Goal: Obtain resource: Download file/media

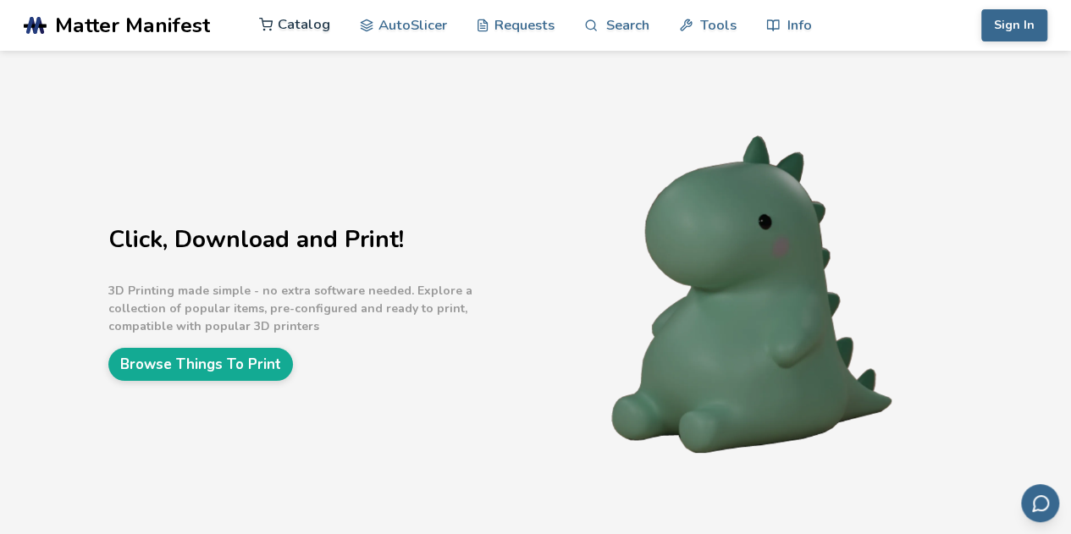
click at [320, 27] on link "Catalog" at bounding box center [294, 24] width 71 height 51
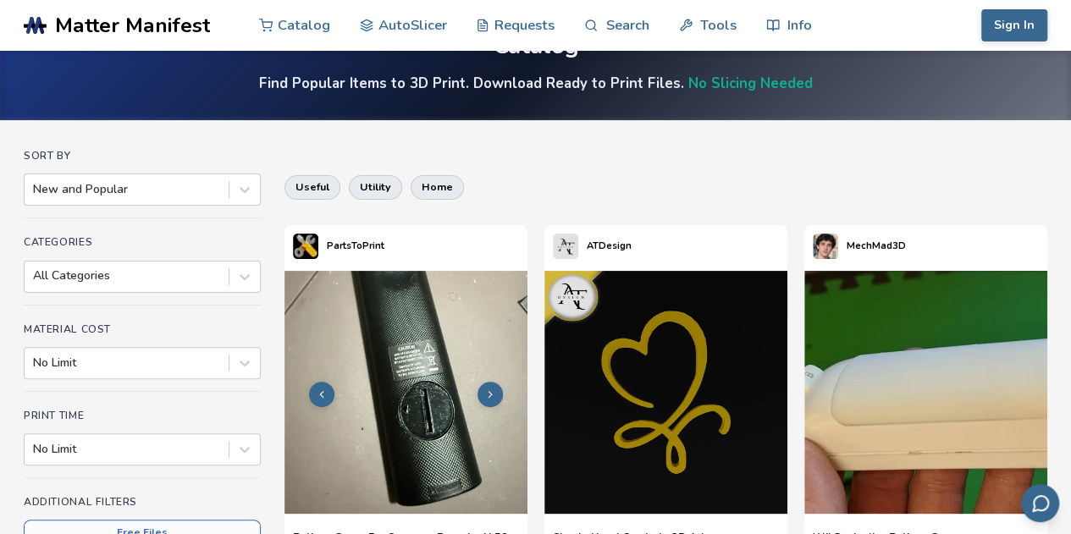
scroll to position [85, 0]
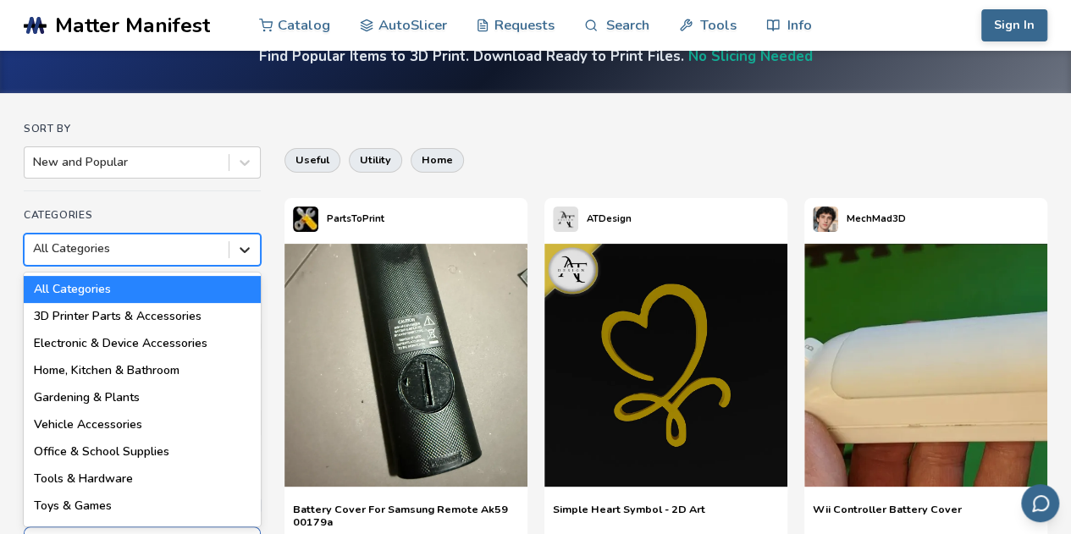
click at [246, 248] on icon at bounding box center [244, 249] width 17 height 17
click at [168, 366] on div "Home, Kitchen & Bathroom" at bounding box center [142, 370] width 237 height 27
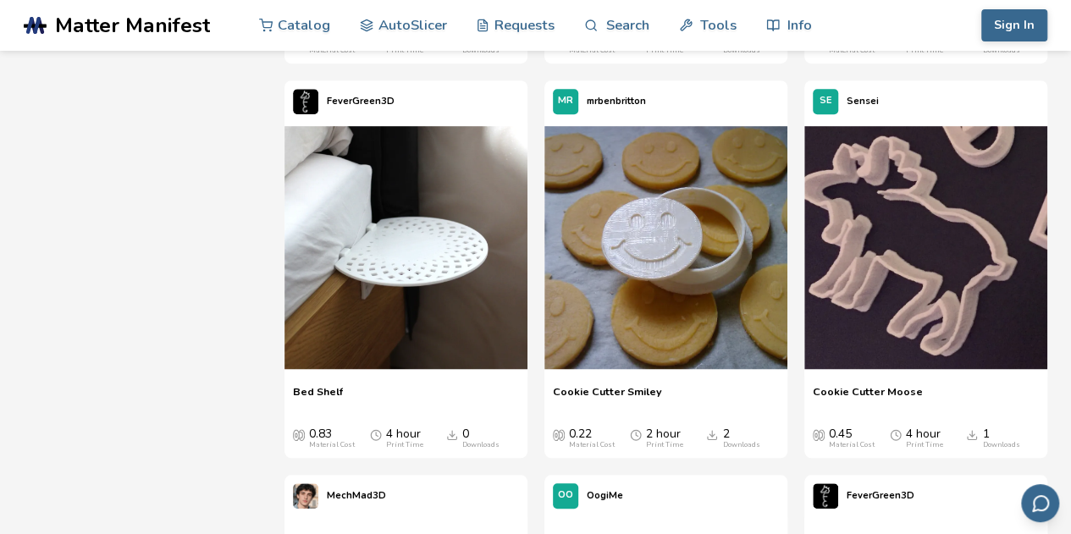
scroll to position [6908, 0]
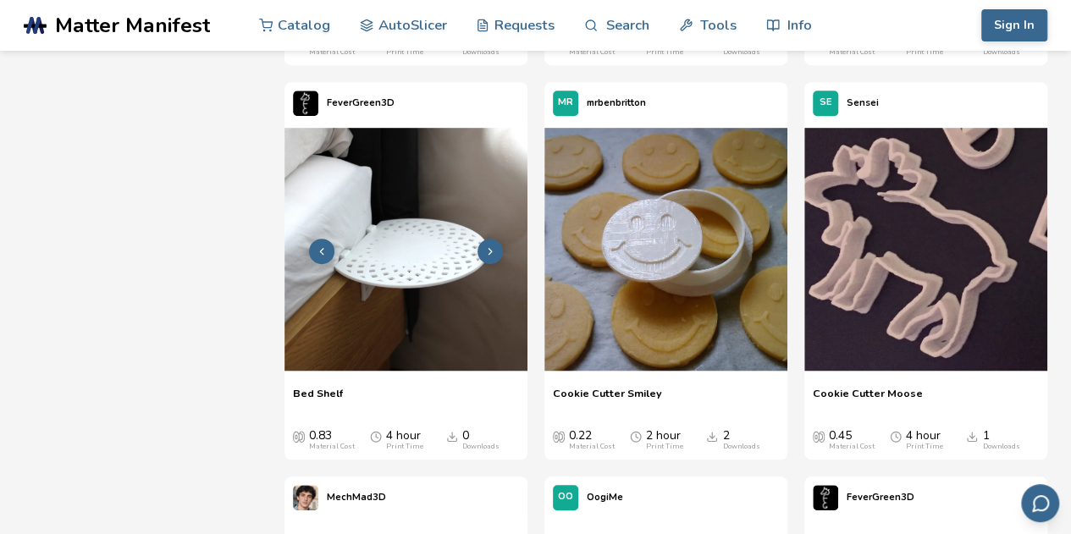
click at [450, 264] on img at bounding box center [405, 249] width 243 height 243
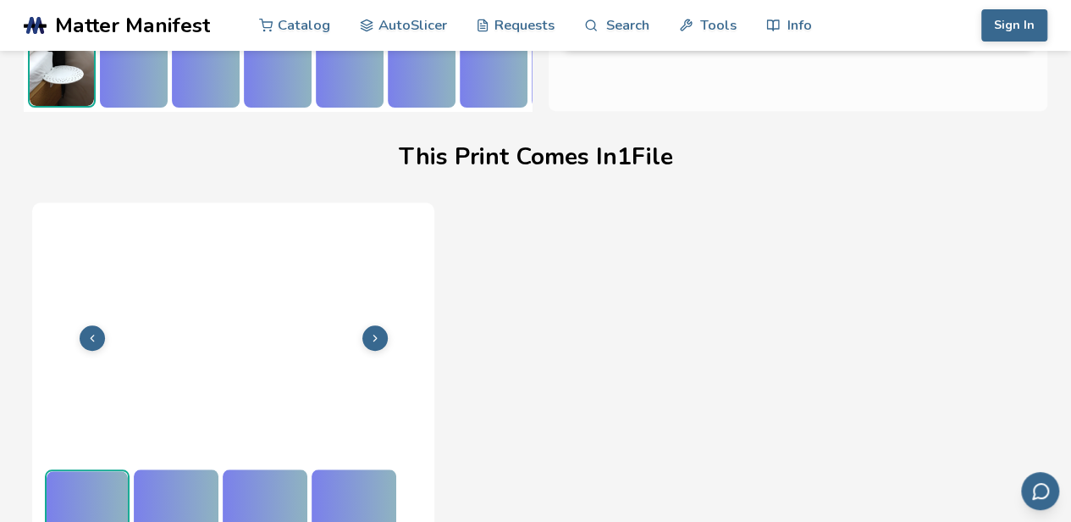
scroll to position [476, 0]
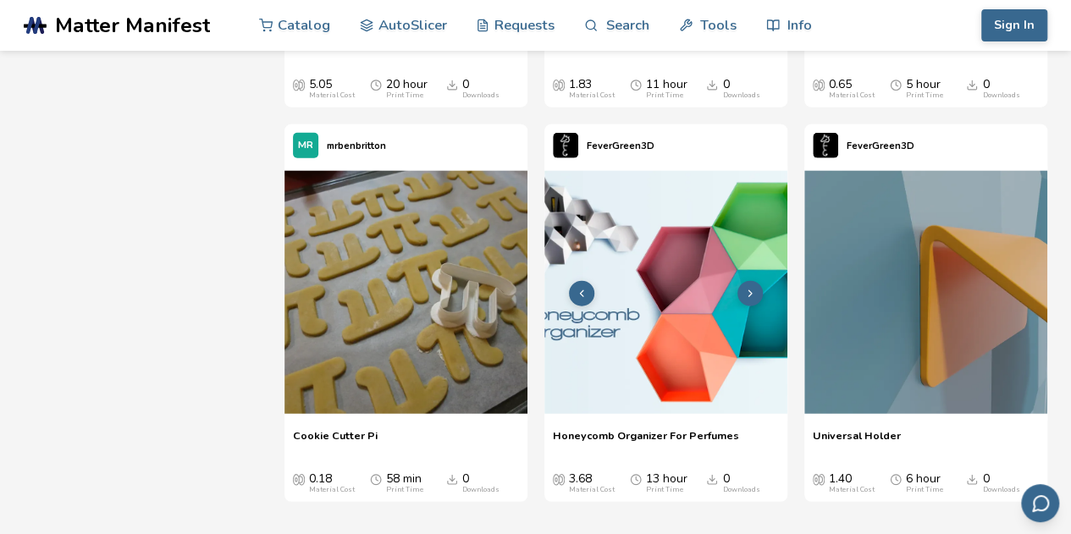
scroll to position [8437, 0]
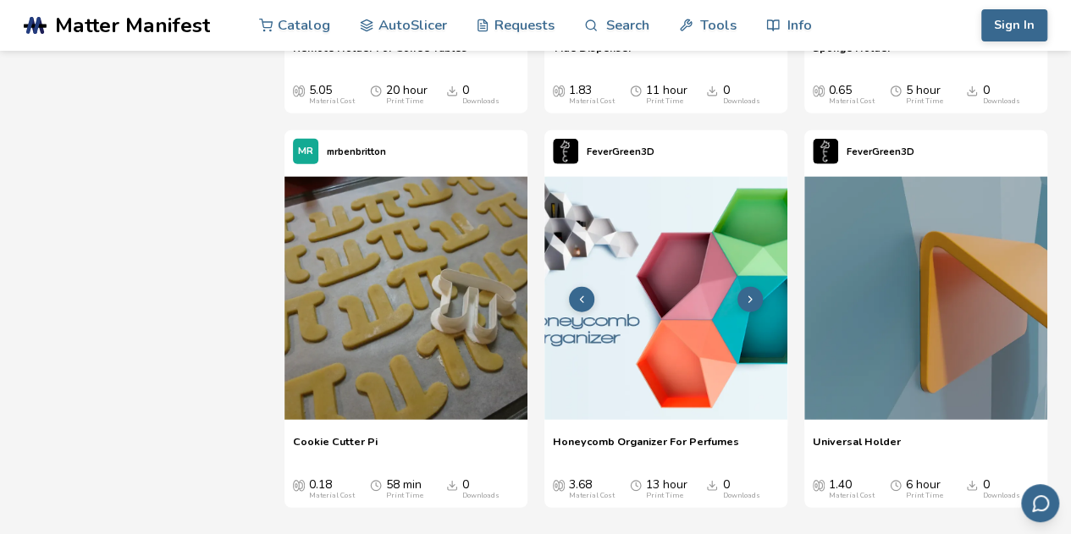
click at [743, 299] on button at bounding box center [749, 299] width 25 height 25
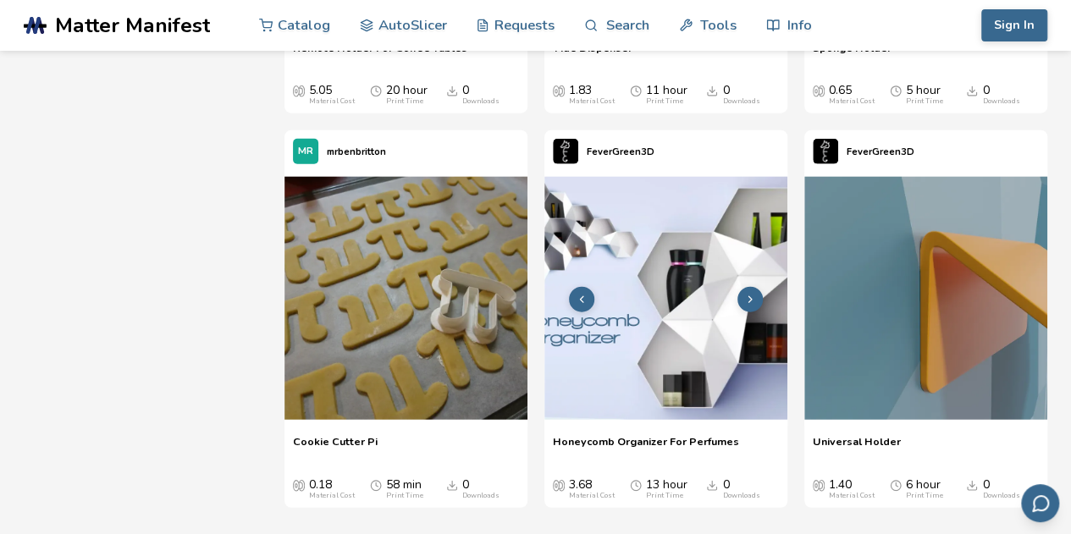
click at [675, 378] on img at bounding box center [665, 298] width 243 height 243
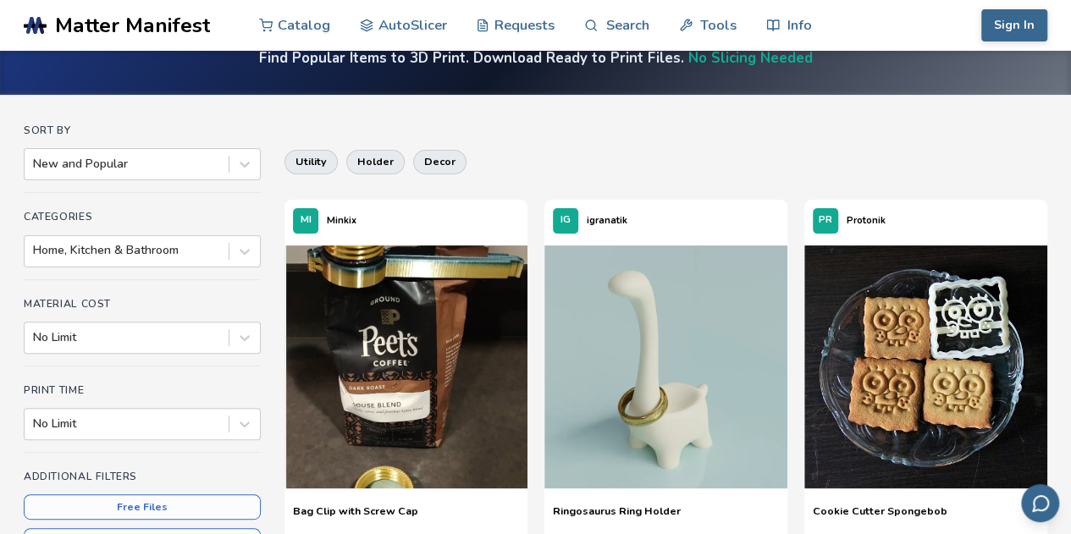
scroll to position [57, 0]
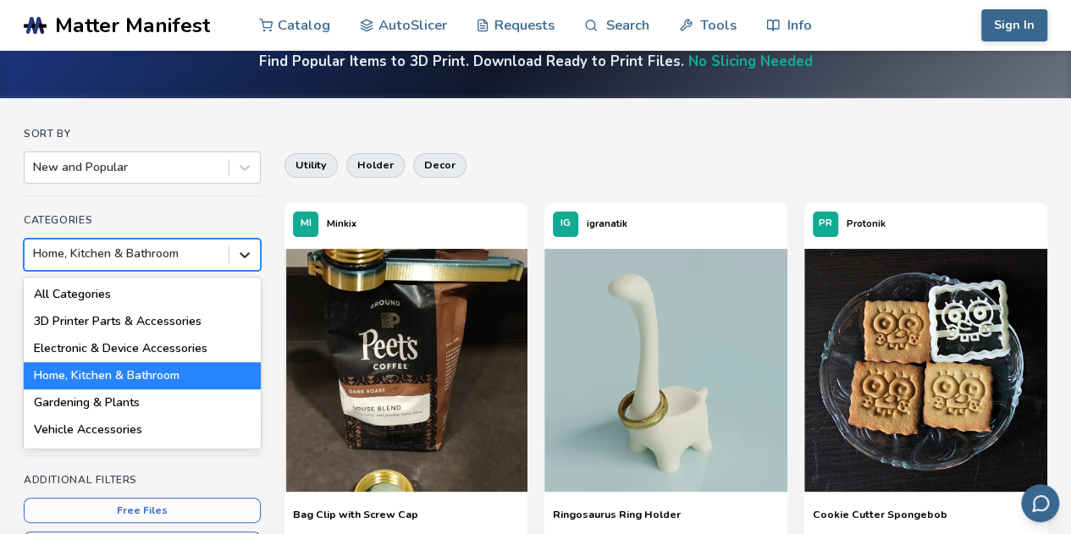
click at [247, 276] on div "Categories 18 results available. Use Up and Down to choose options, press Enter…" at bounding box center [142, 248] width 237 height 69
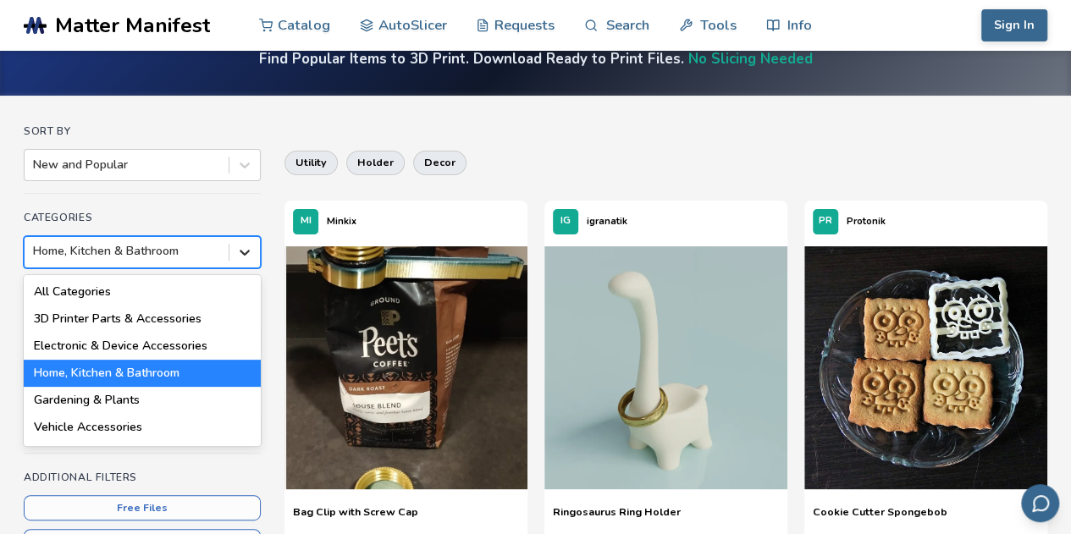
scroll to position [83, 0]
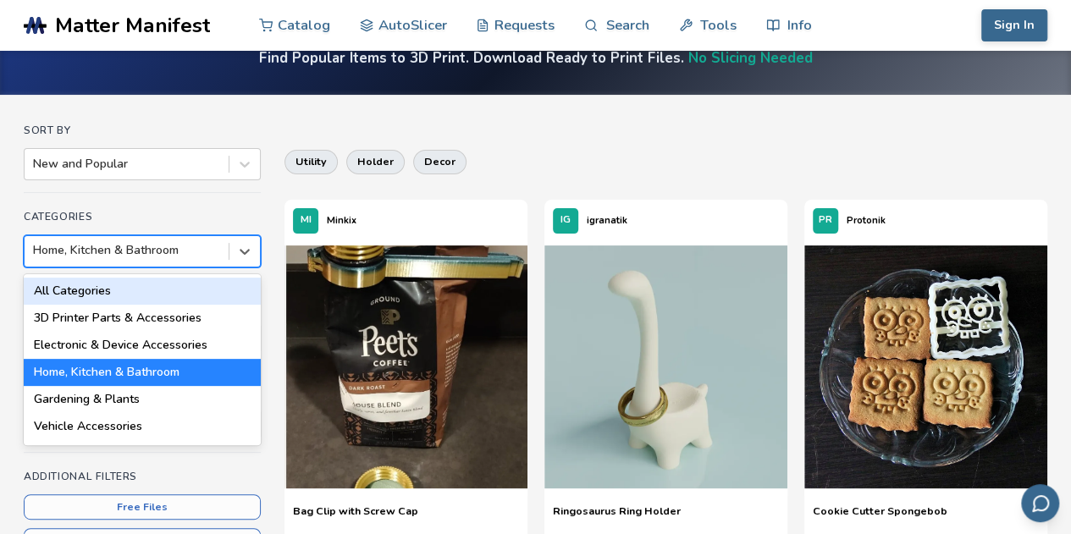
click at [170, 295] on div "All Categories" at bounding box center [142, 291] width 237 height 27
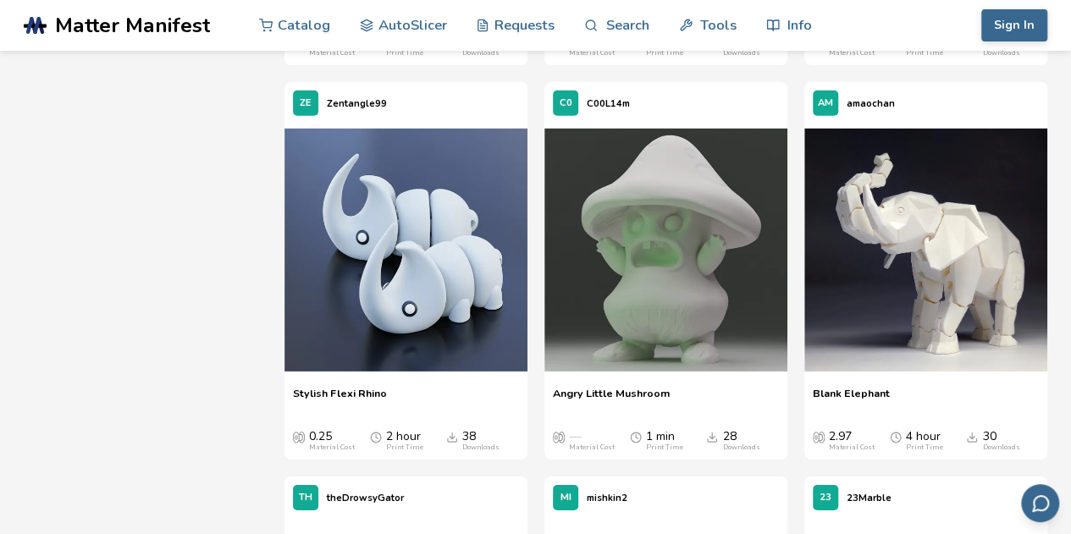
scroll to position [8877, 0]
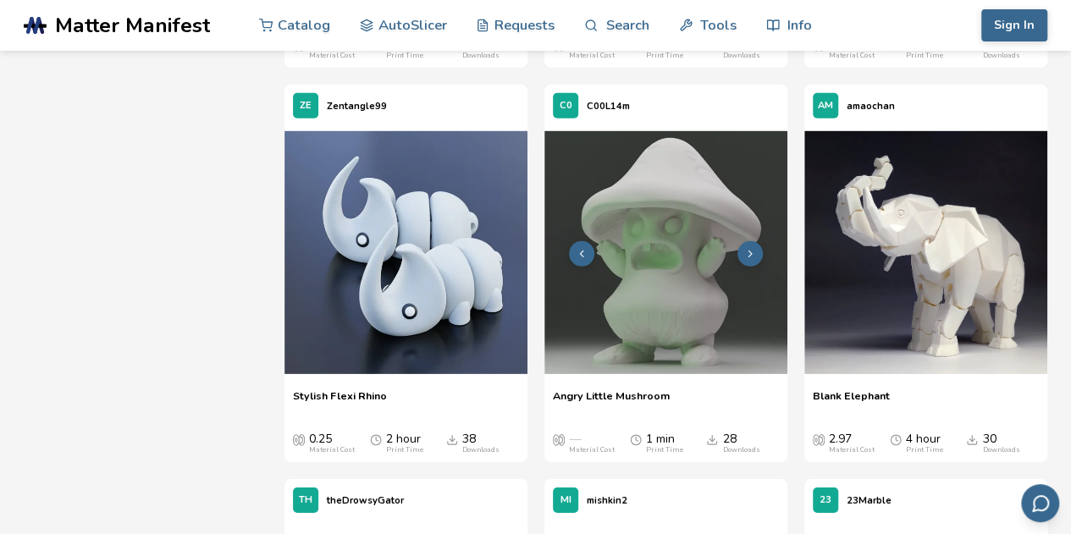
click at [634, 280] on img at bounding box center [665, 252] width 243 height 243
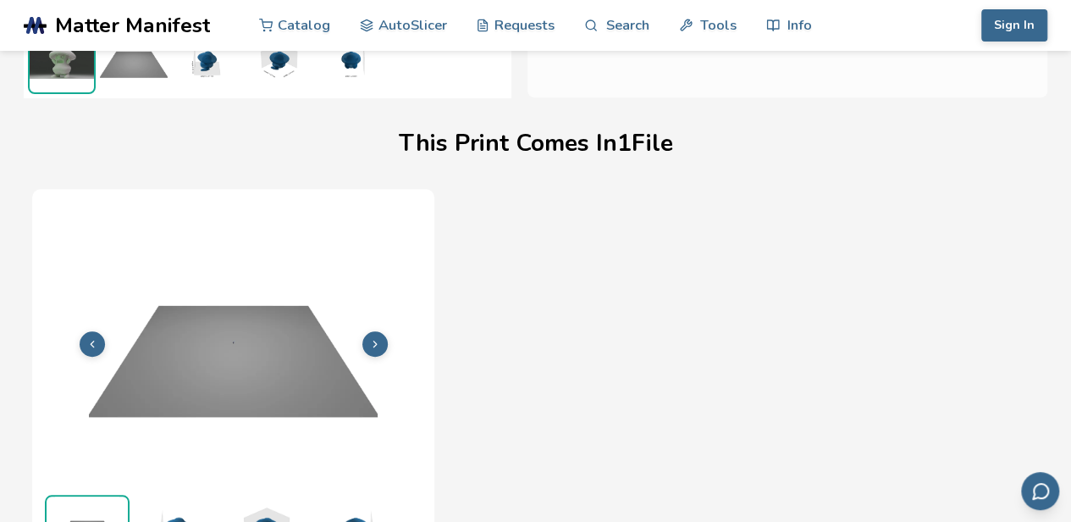
scroll to position [476, 0]
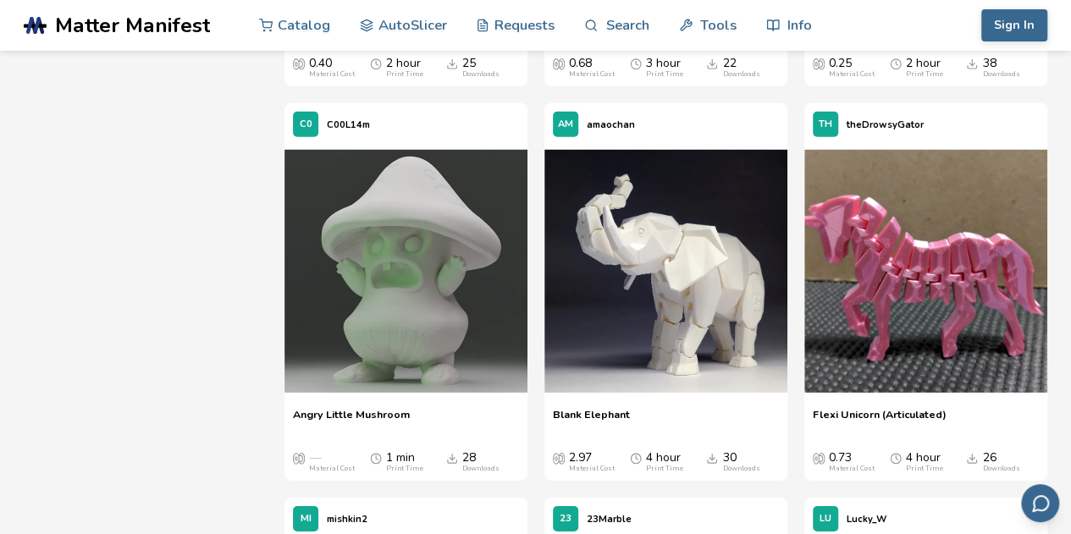
scroll to position [8860, 0]
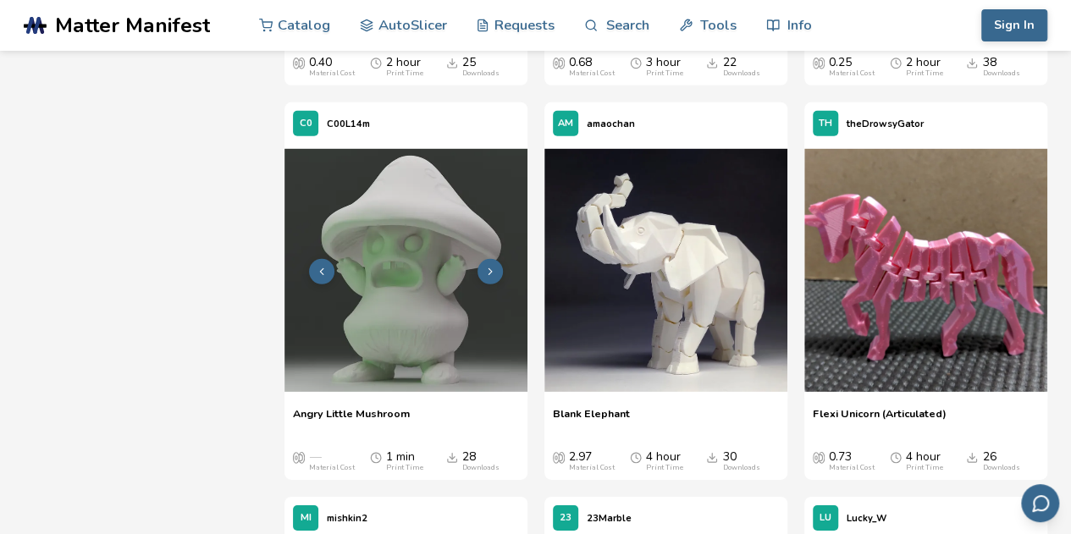
click at [491, 270] on icon at bounding box center [490, 272] width 12 height 12
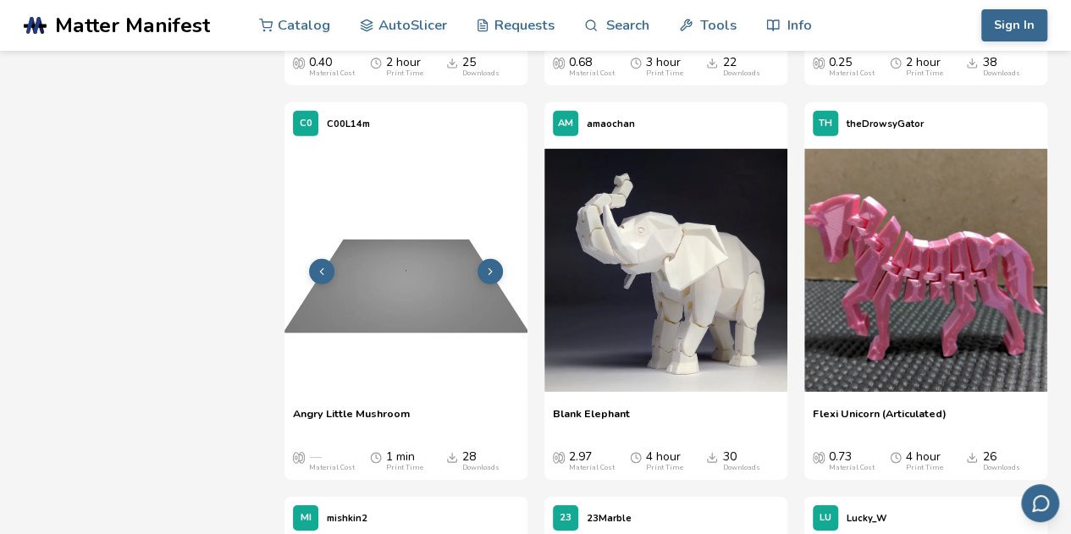
click at [491, 270] on icon at bounding box center [490, 272] width 12 height 12
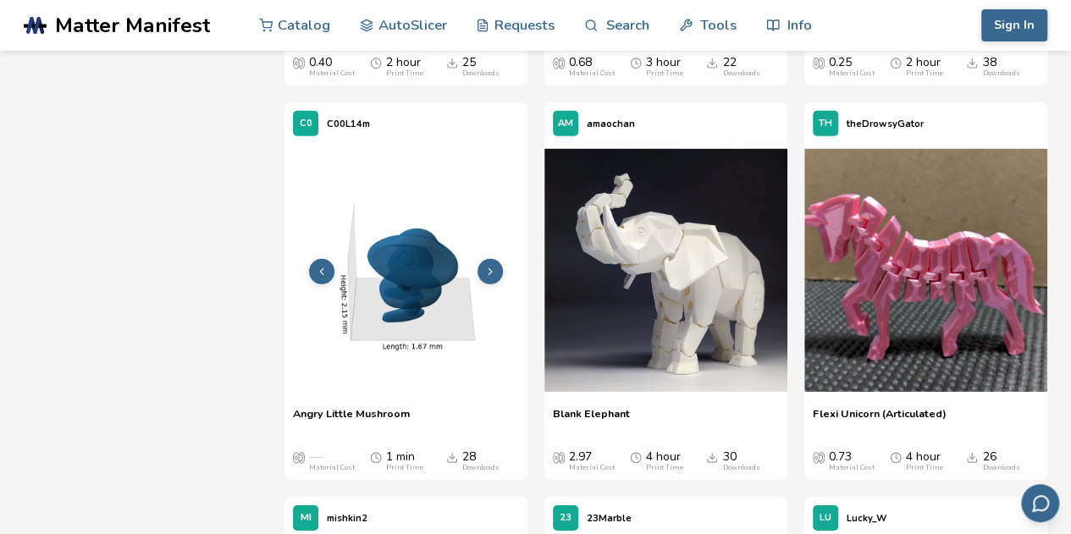
click at [489, 262] on button at bounding box center [490, 271] width 25 height 25
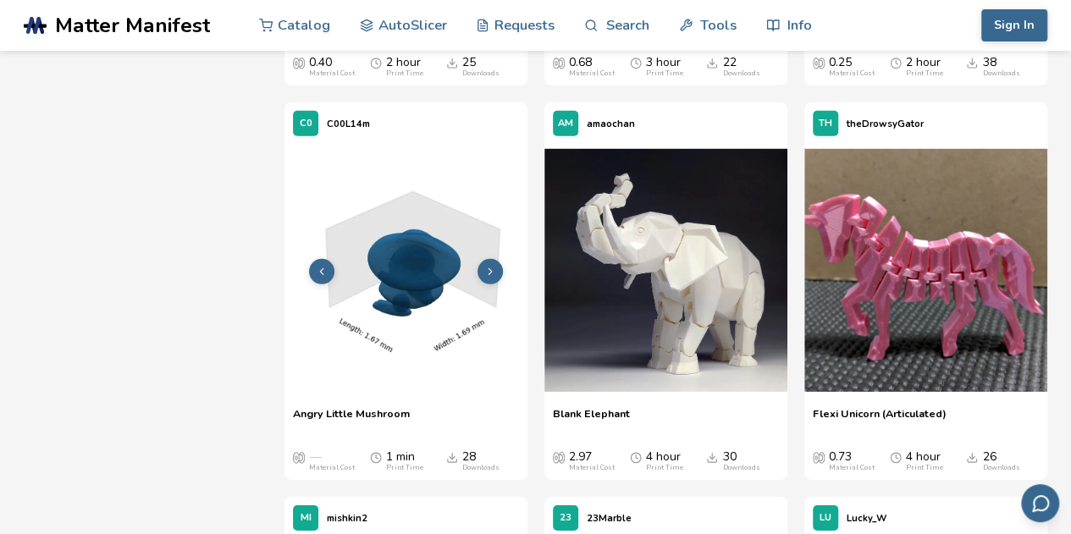
click at [484, 260] on button at bounding box center [490, 271] width 25 height 25
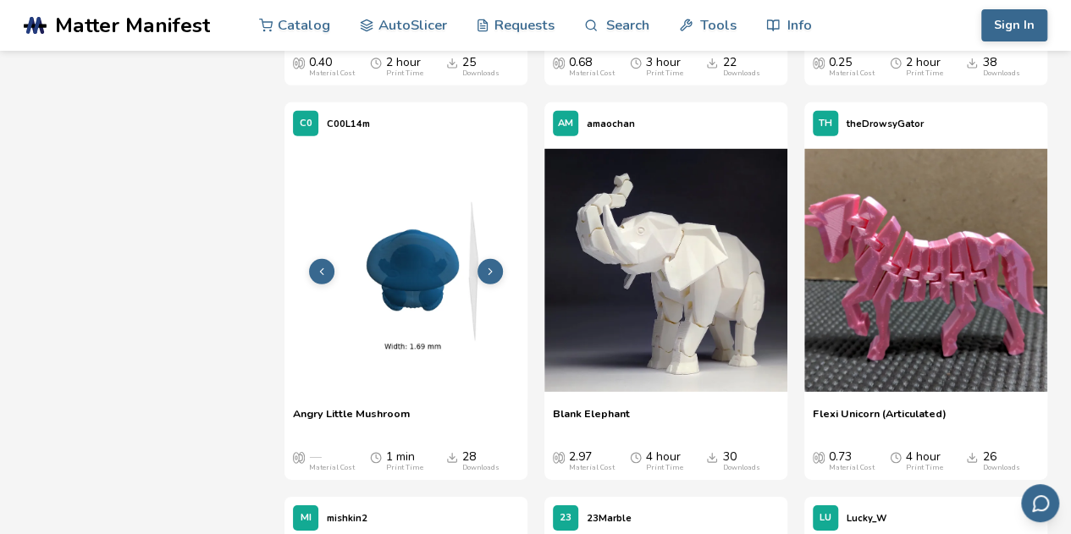
click at [484, 260] on button at bounding box center [490, 271] width 25 height 25
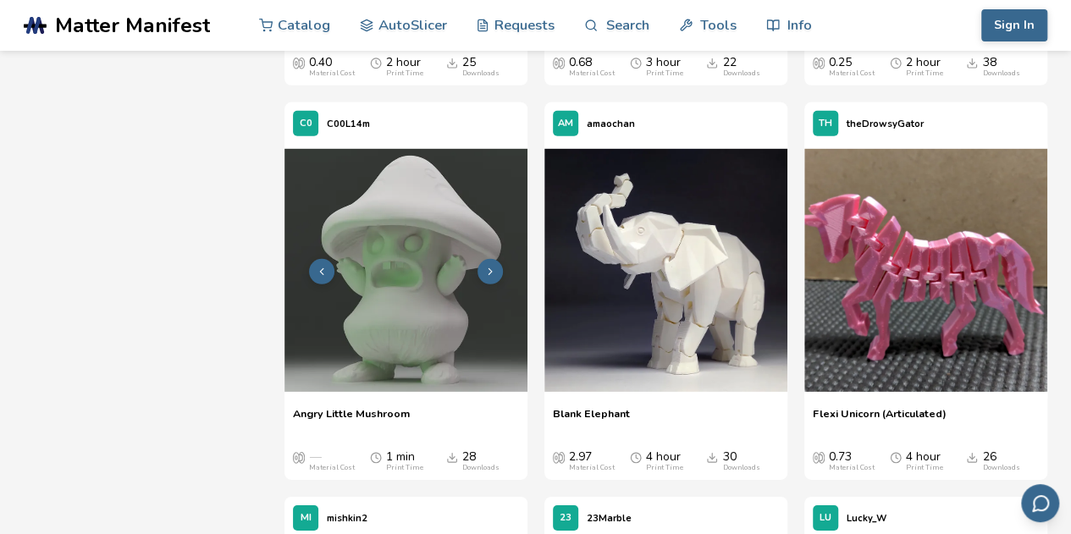
click at [484, 260] on button at bounding box center [490, 271] width 25 height 25
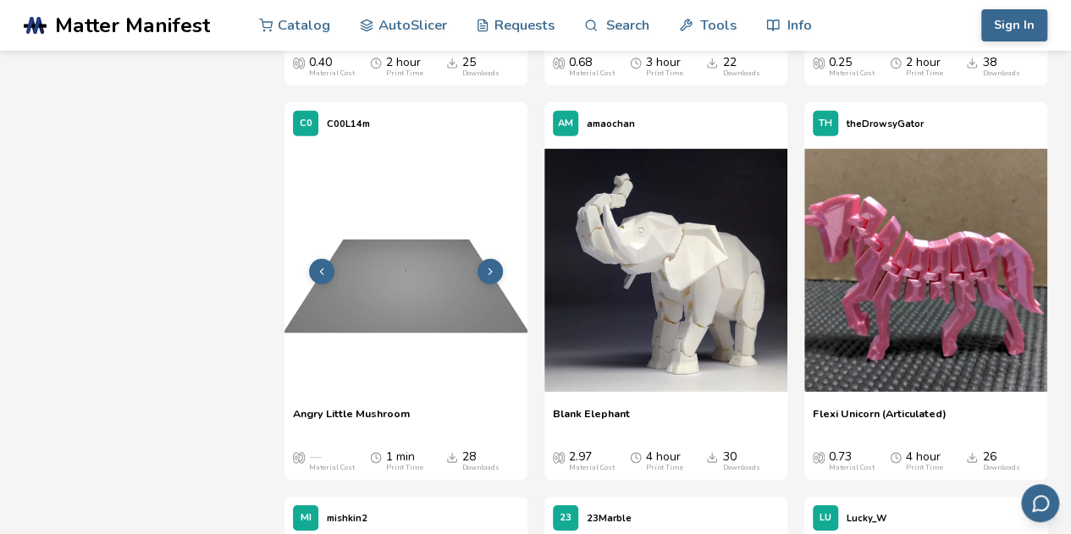
scroll to position [8944, 0]
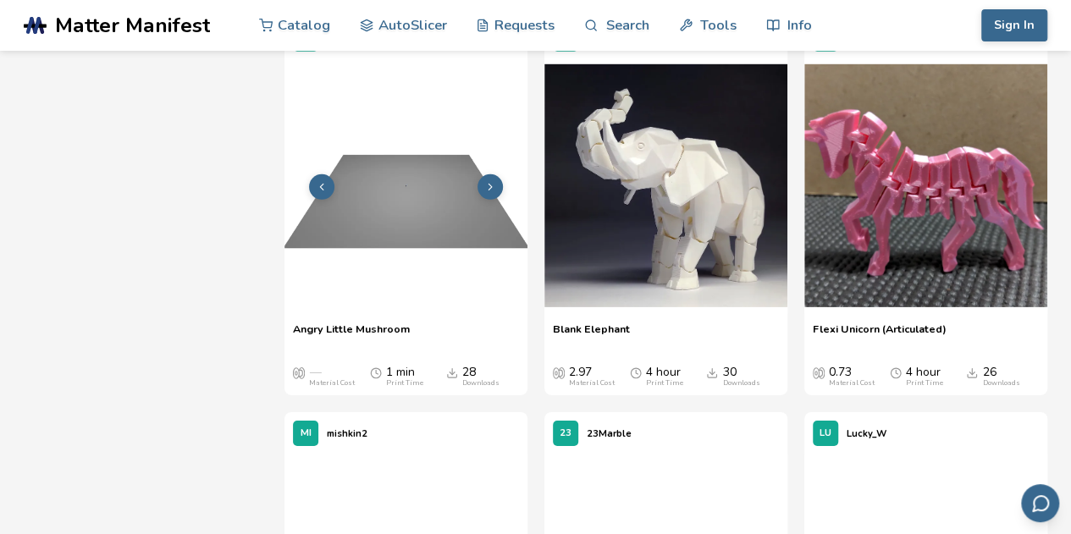
click at [483, 182] on button at bounding box center [490, 186] width 25 height 25
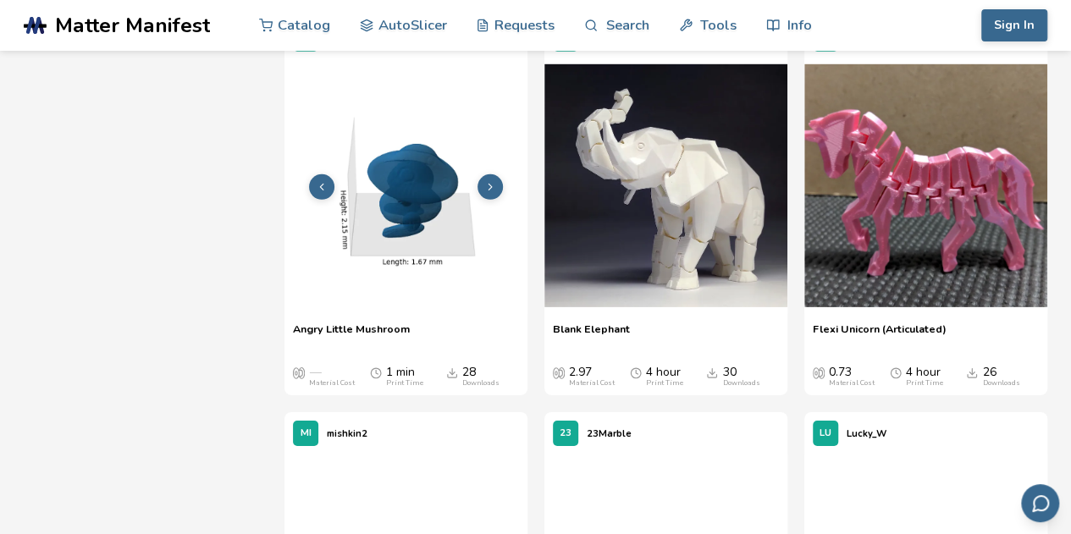
click at [489, 183] on icon at bounding box center [490, 187] width 12 height 12
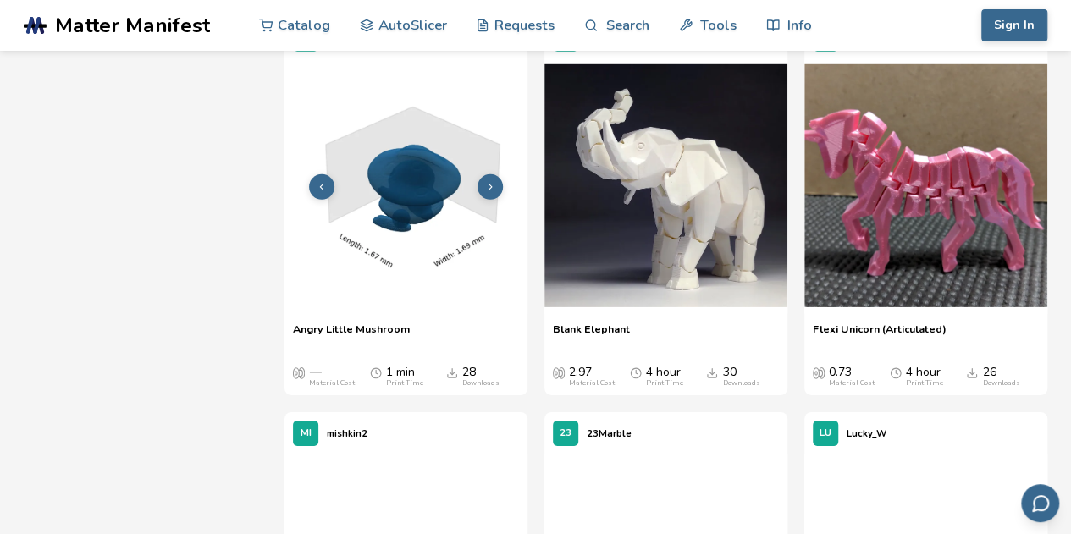
click at [489, 183] on icon at bounding box center [490, 187] width 12 height 12
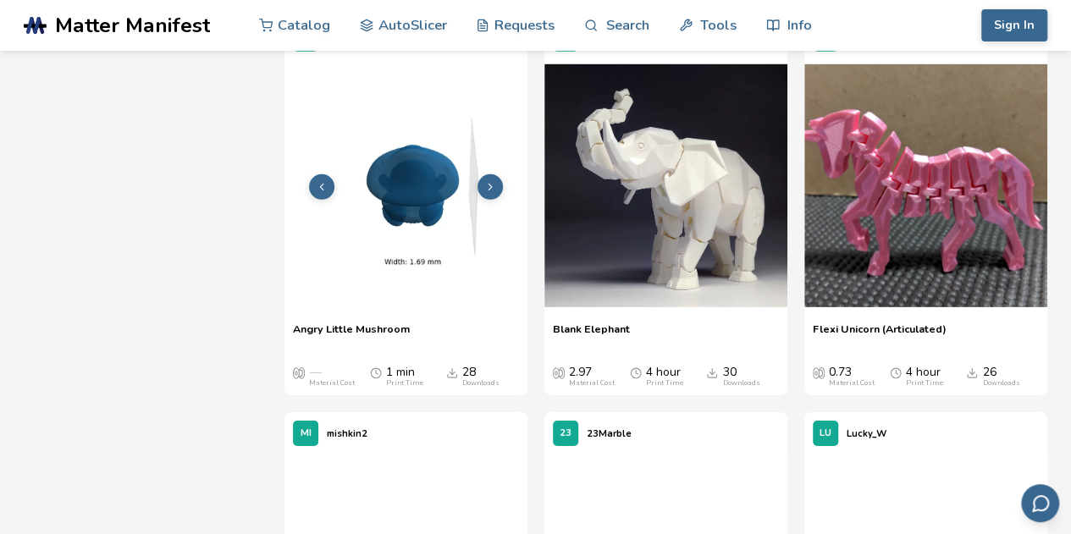
click at [489, 183] on icon at bounding box center [490, 187] width 12 height 12
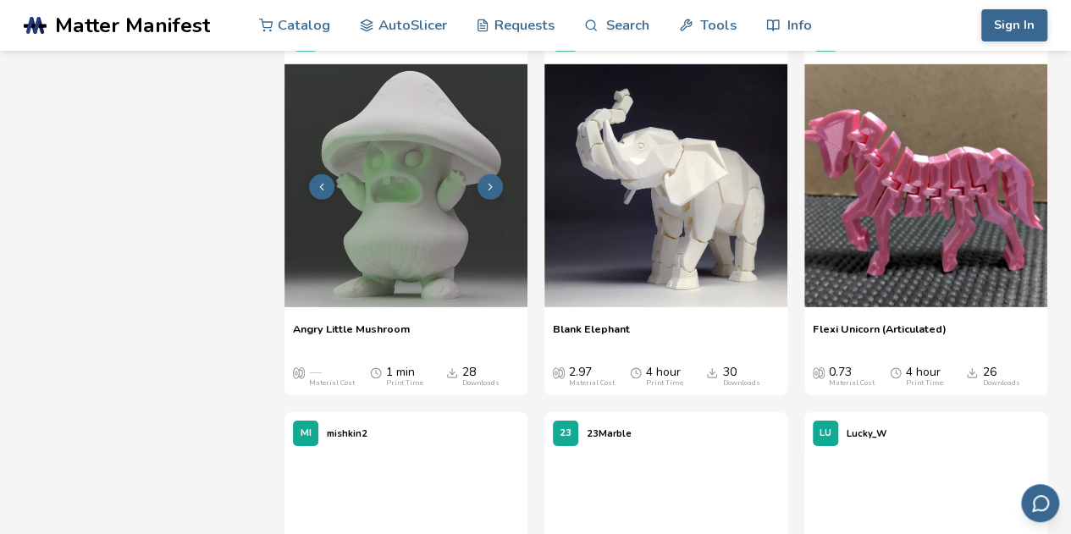
click at [494, 187] on icon at bounding box center [490, 187] width 12 height 12
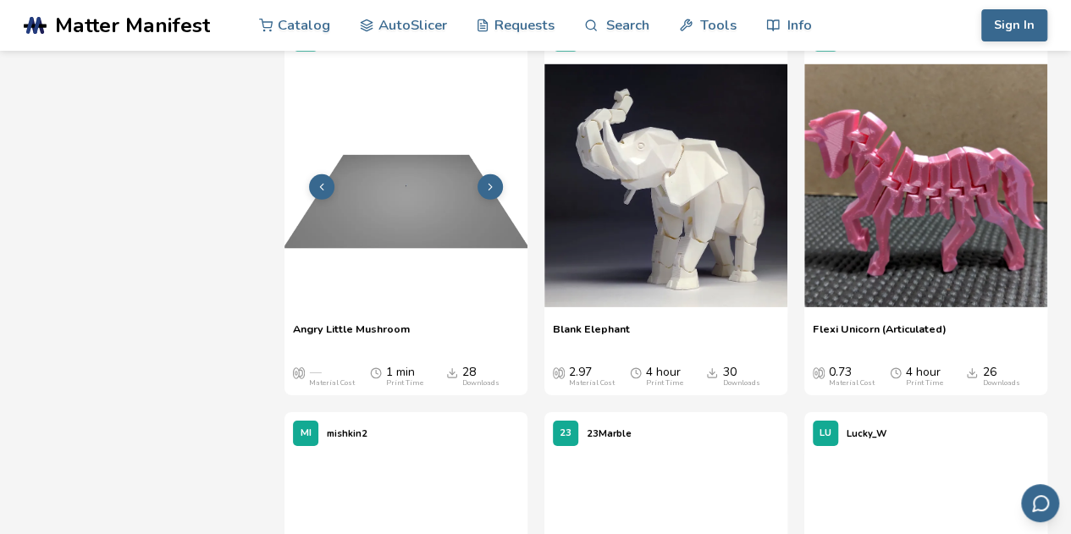
click at [494, 187] on icon at bounding box center [490, 187] width 12 height 12
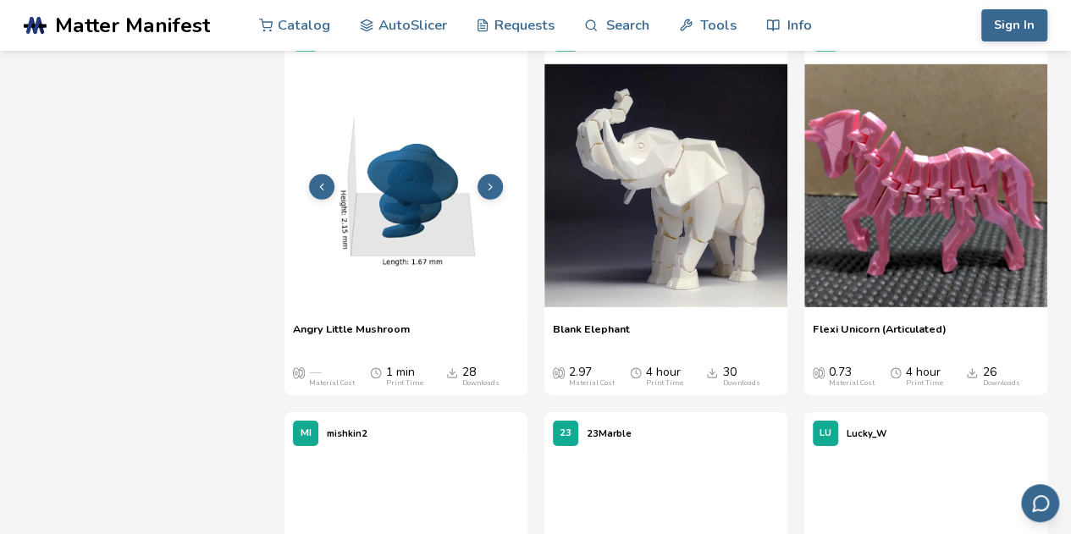
click at [494, 187] on icon at bounding box center [490, 187] width 12 height 12
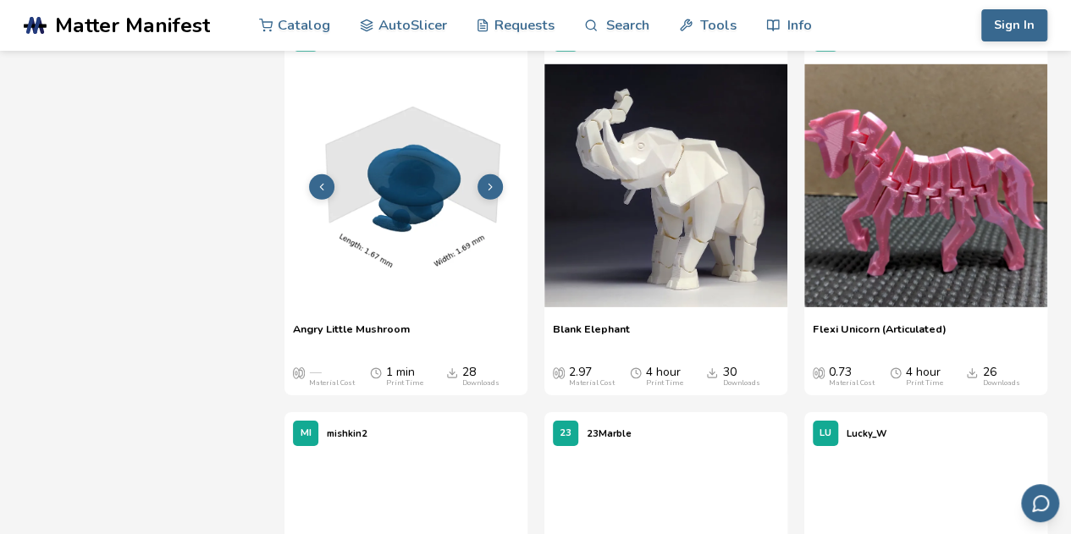
click at [494, 187] on icon at bounding box center [490, 187] width 12 height 12
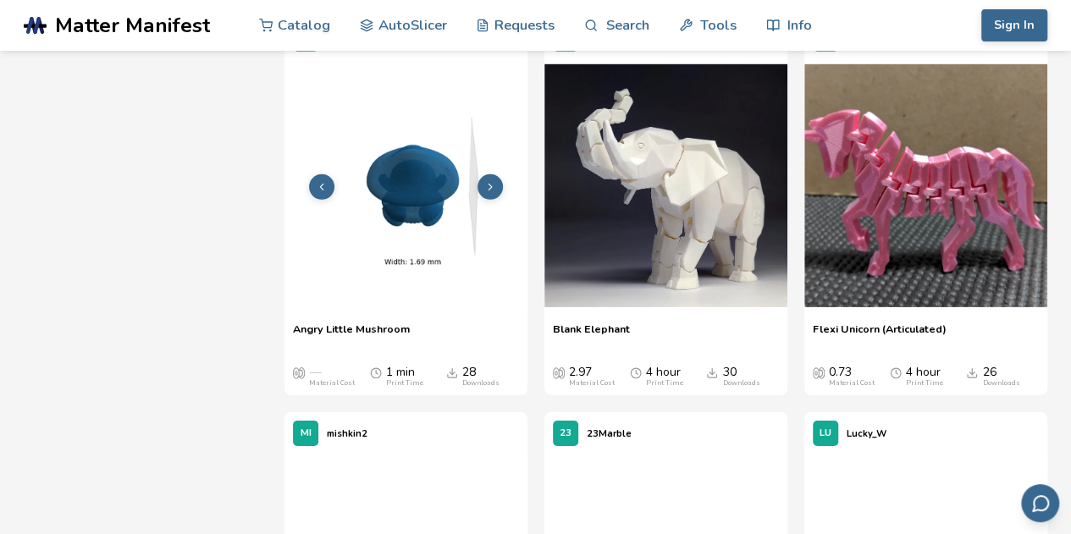
click at [494, 187] on icon at bounding box center [490, 187] width 12 height 12
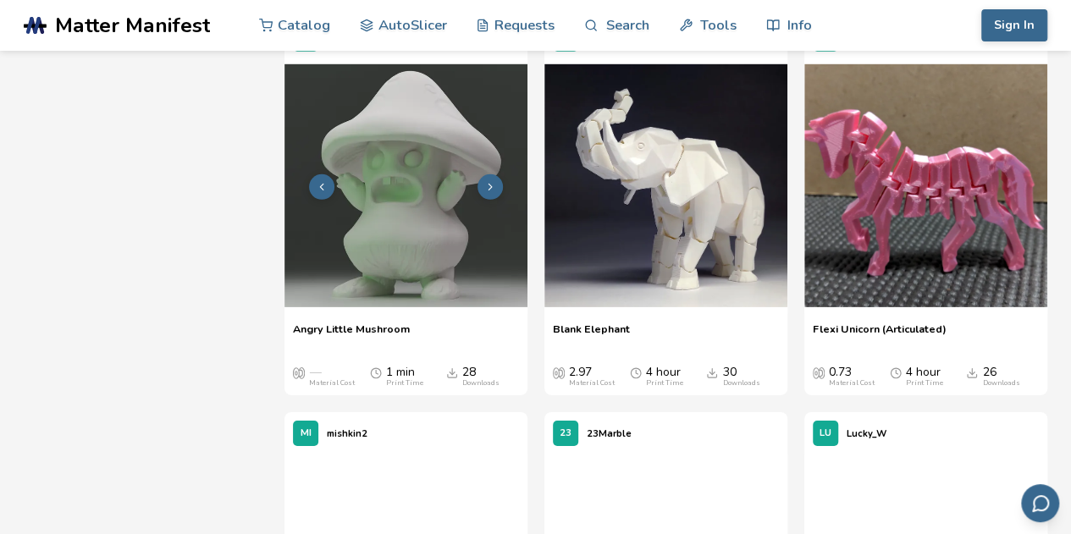
click at [400, 181] on img at bounding box center [405, 185] width 243 height 243
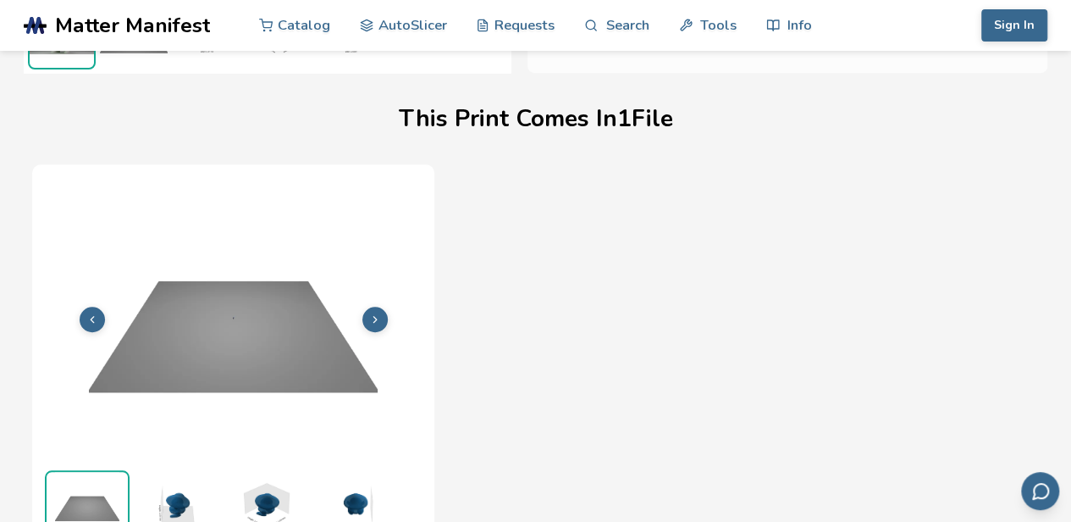
scroll to position [645, 0]
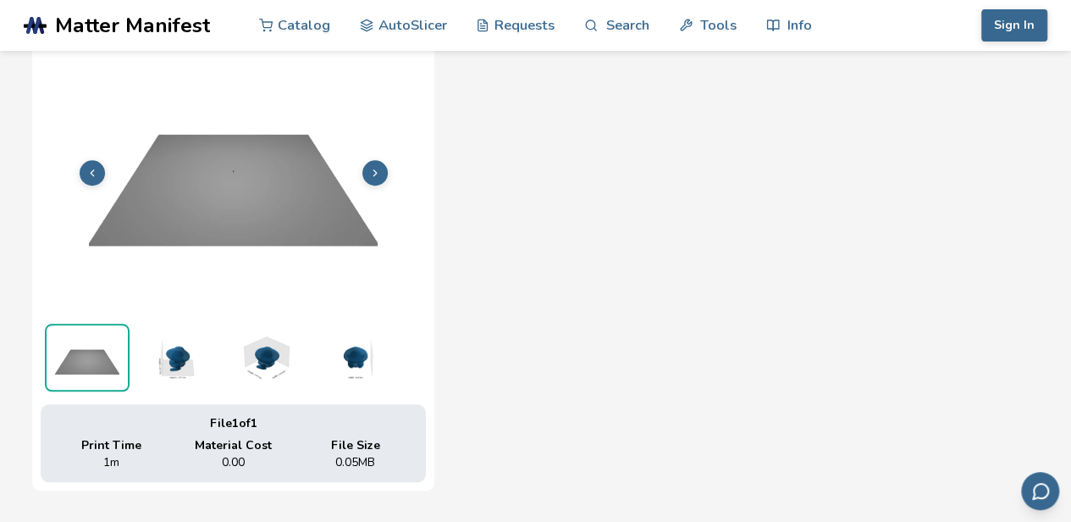
click at [374, 173] on icon at bounding box center [375, 173] width 12 height 12
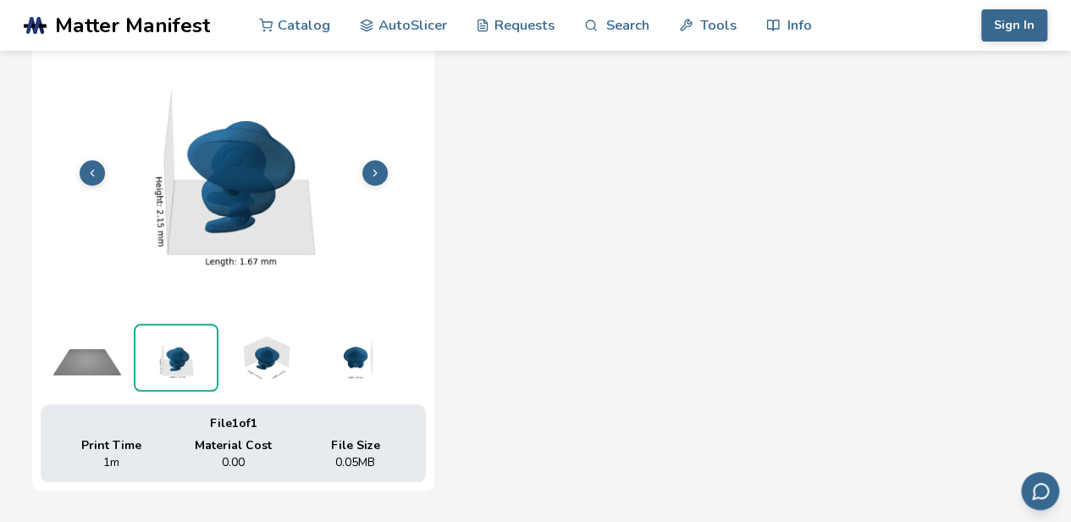
click at [376, 168] on icon at bounding box center [375, 173] width 12 height 12
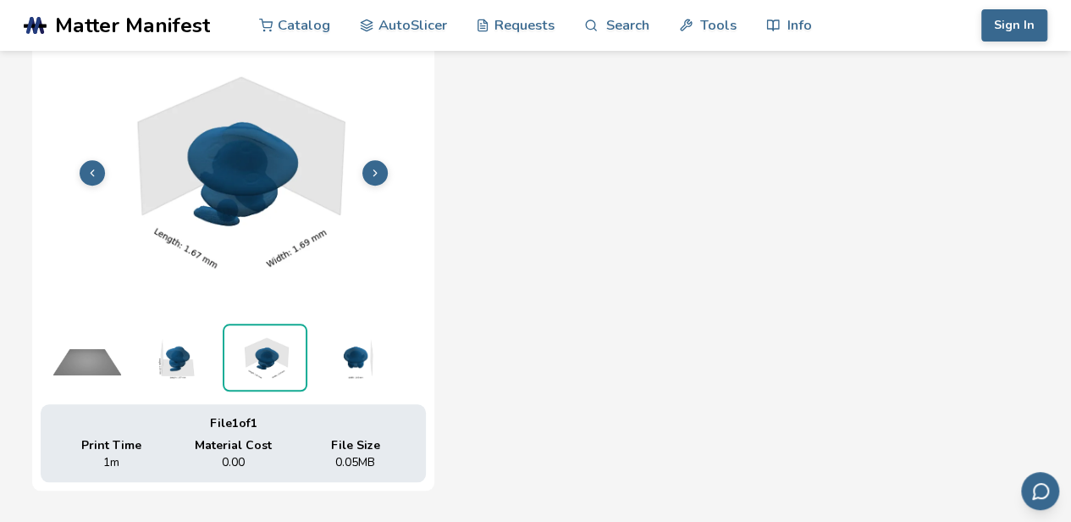
click at [376, 168] on icon at bounding box center [375, 173] width 12 height 12
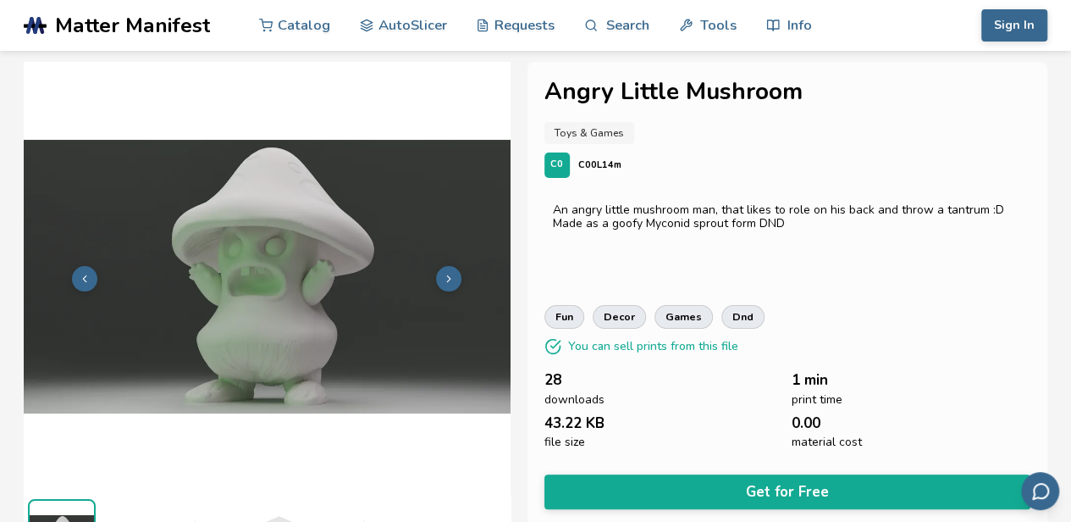
scroll to position [0, 0]
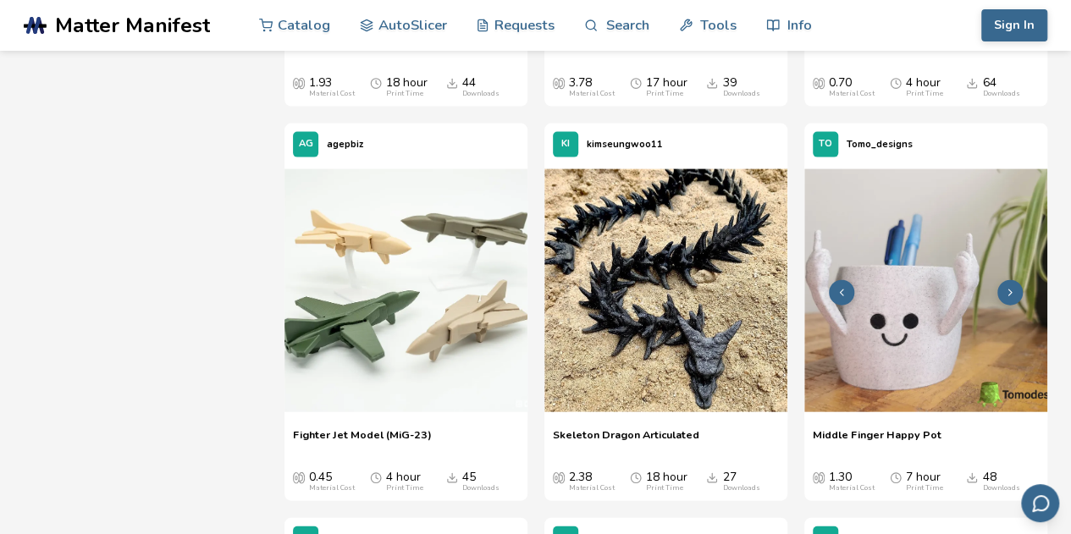
scroll to position [1764, 0]
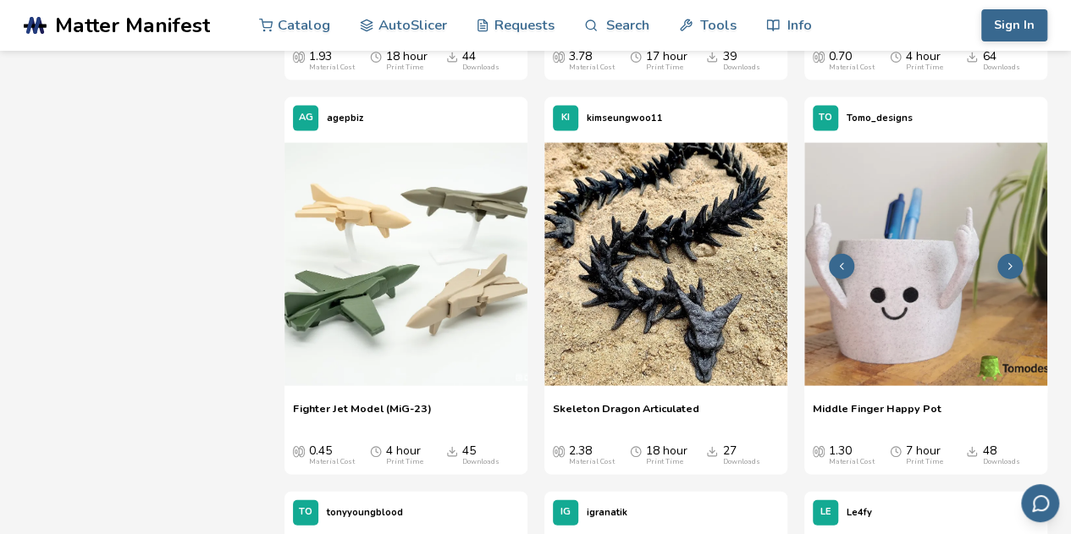
click at [928, 309] on img at bounding box center [925, 264] width 243 height 243
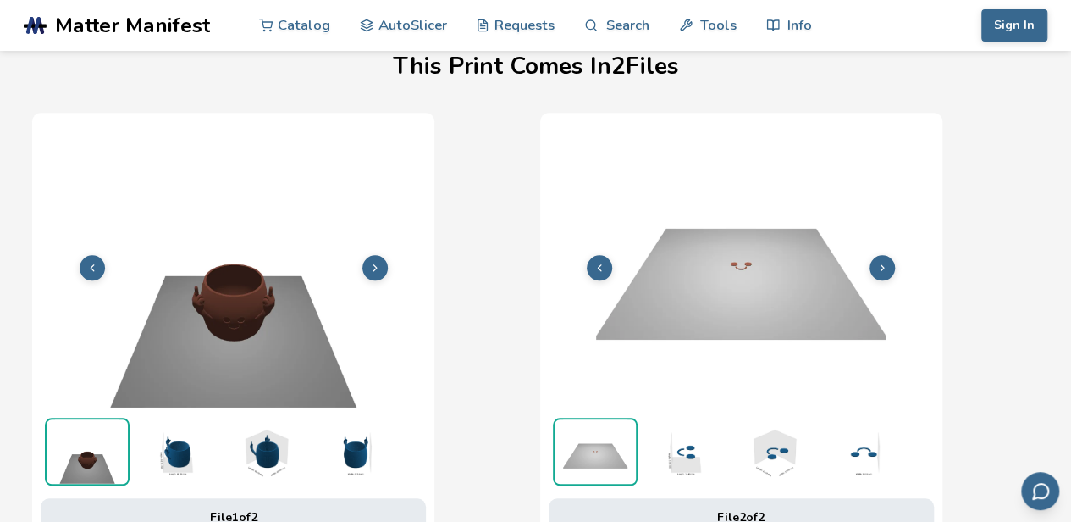
scroll to position [686, 7]
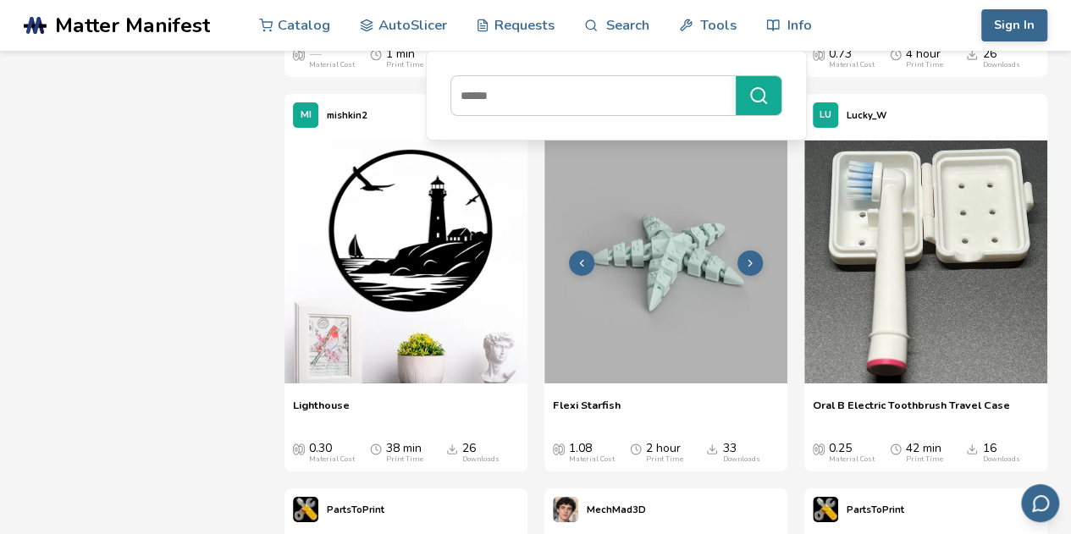
scroll to position [9237, 0]
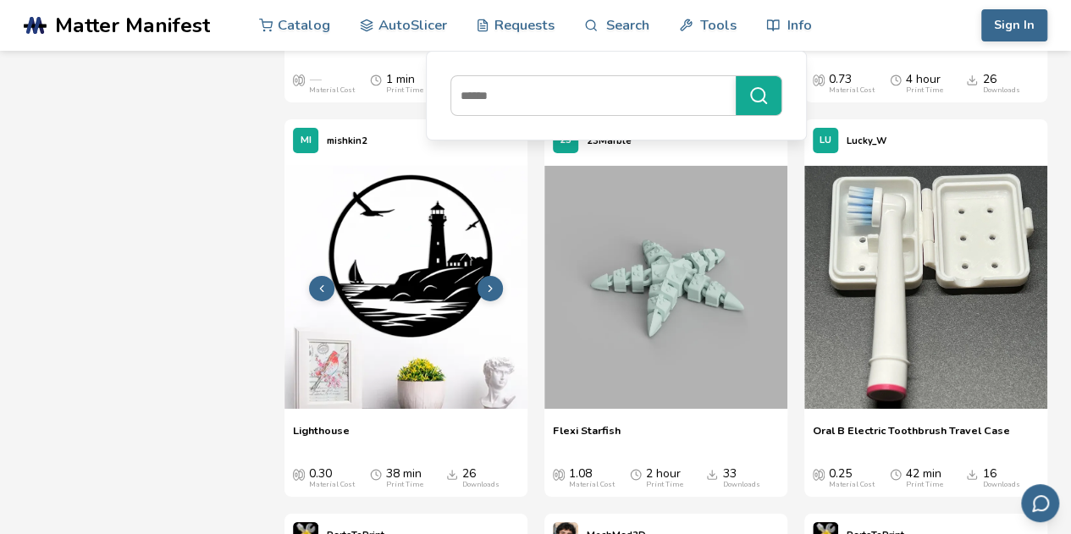
click at [433, 285] on img at bounding box center [405, 287] width 243 height 243
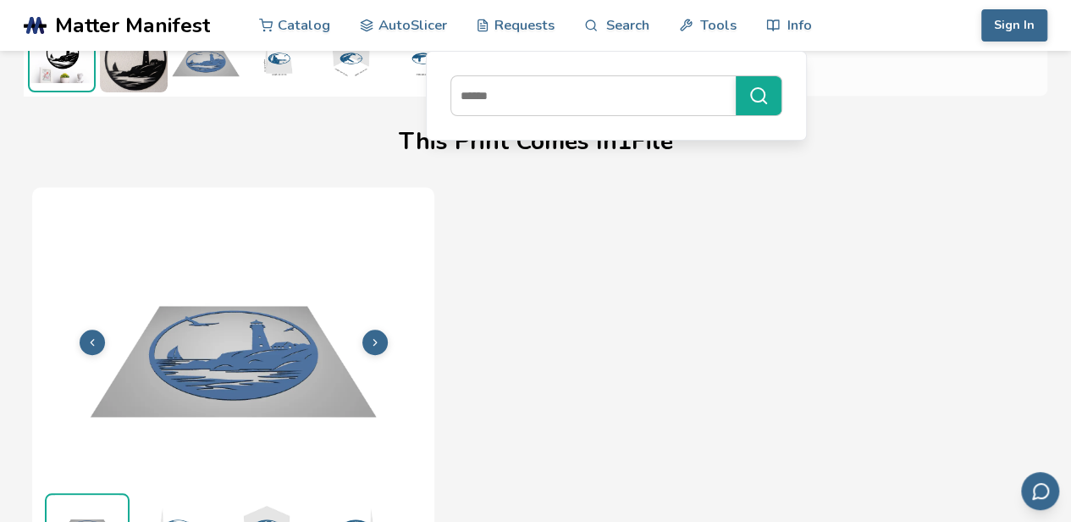
scroll to position [476, 0]
click at [373, 341] on icon at bounding box center [375, 342] width 12 height 12
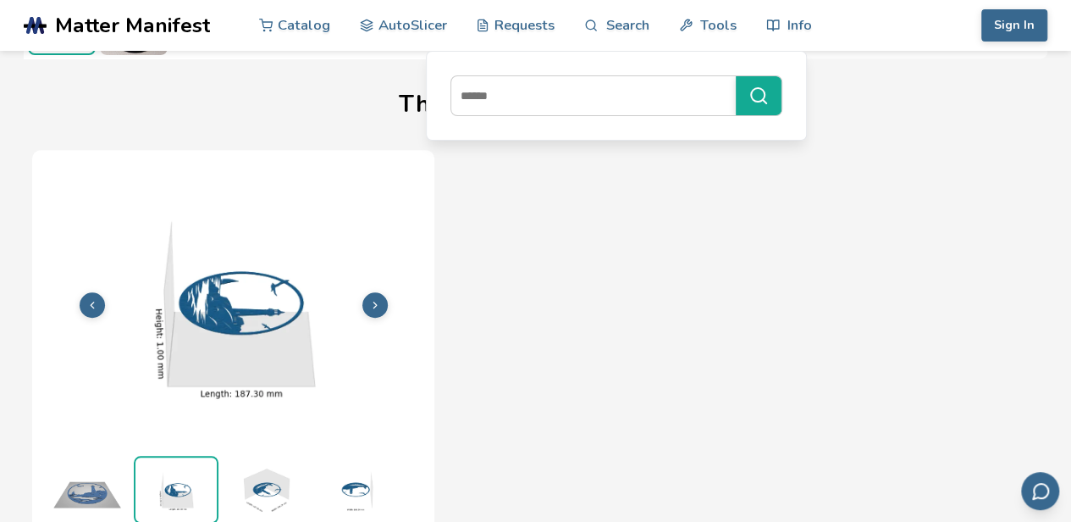
click at [373, 301] on polyline at bounding box center [374, 304] width 3 height 6
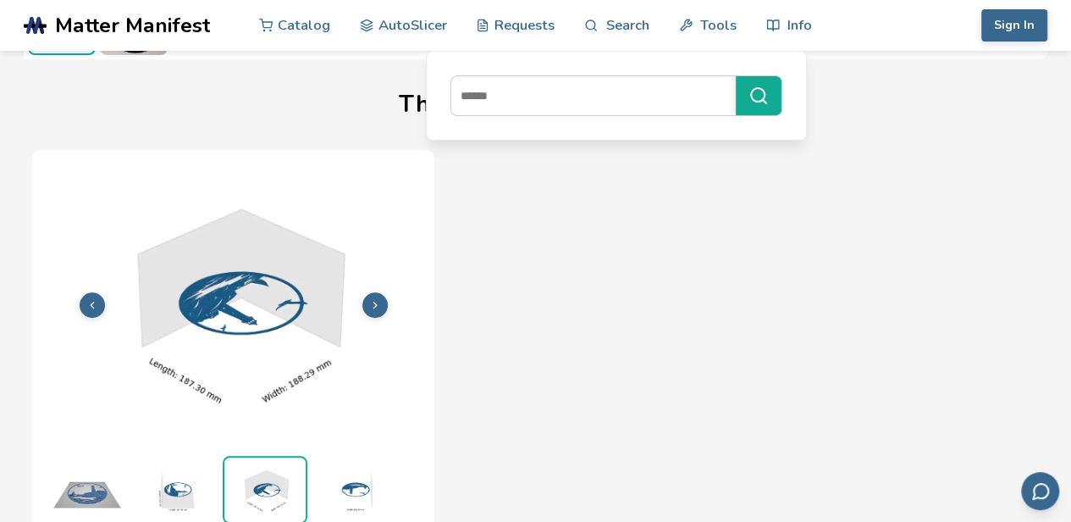
click at [373, 301] on polyline at bounding box center [374, 304] width 3 height 6
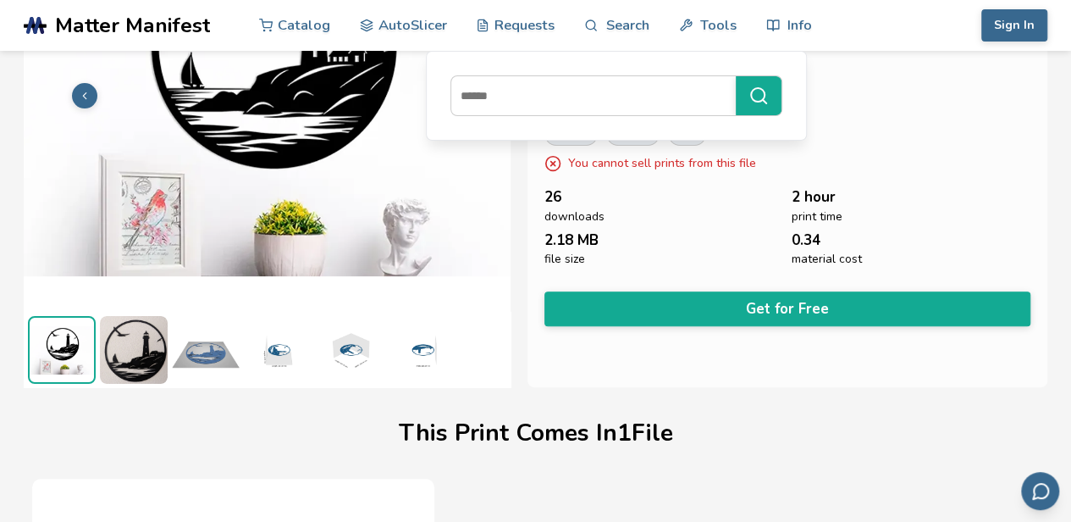
scroll to position [259, 0]
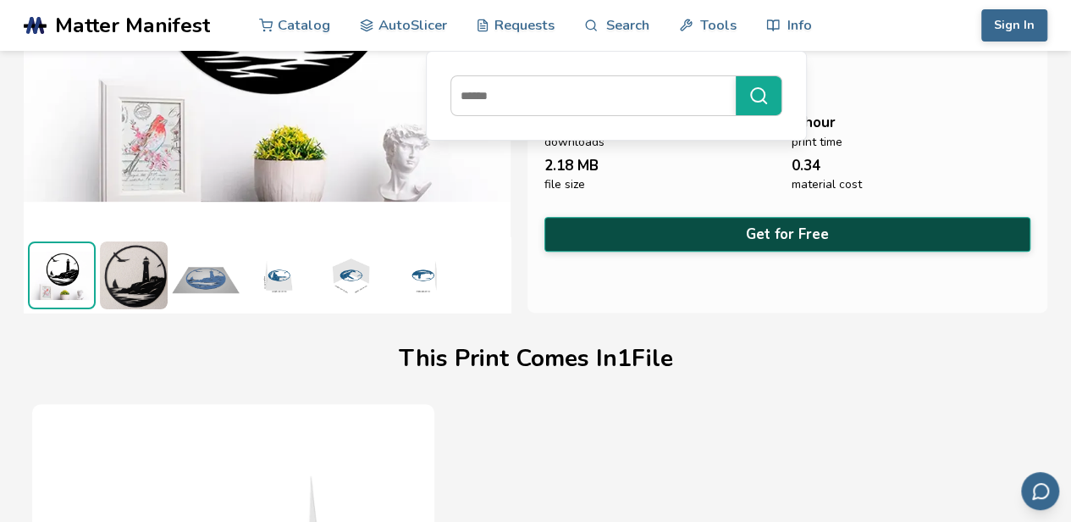
click at [705, 218] on button "Get for Free" at bounding box center [787, 234] width 487 height 35
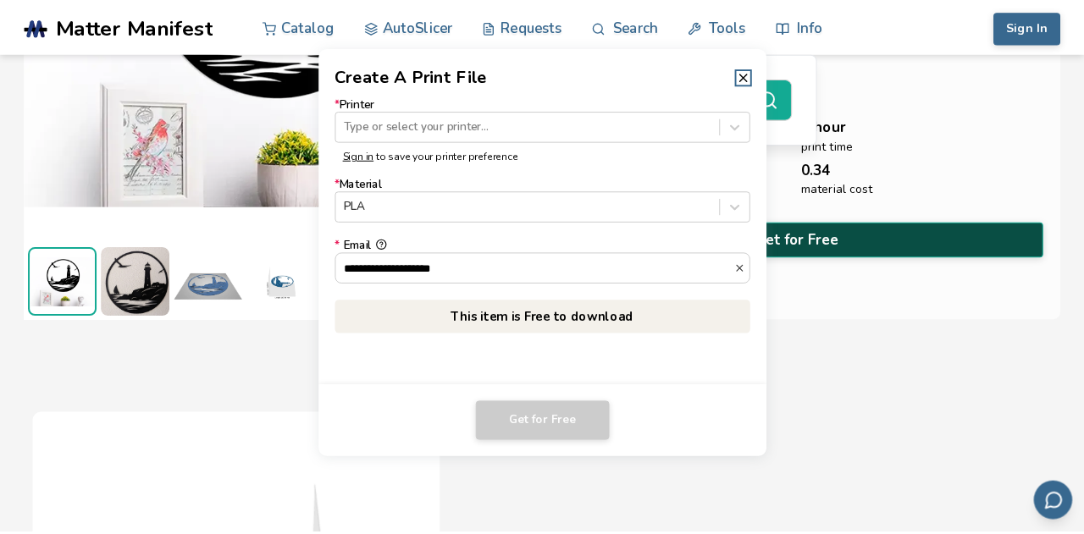
scroll to position [257, 0]
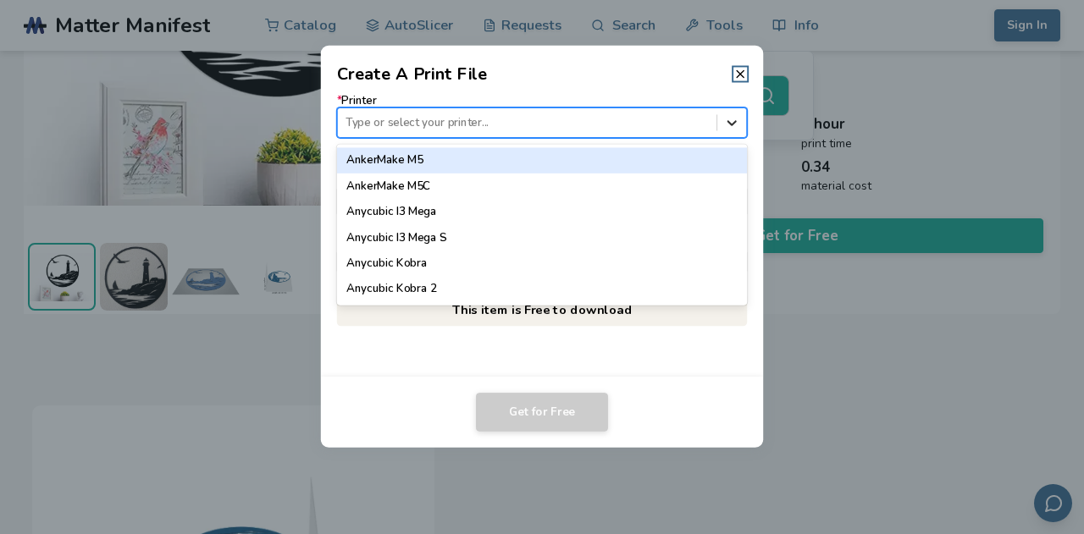
click at [733, 117] on icon at bounding box center [732, 122] width 16 height 16
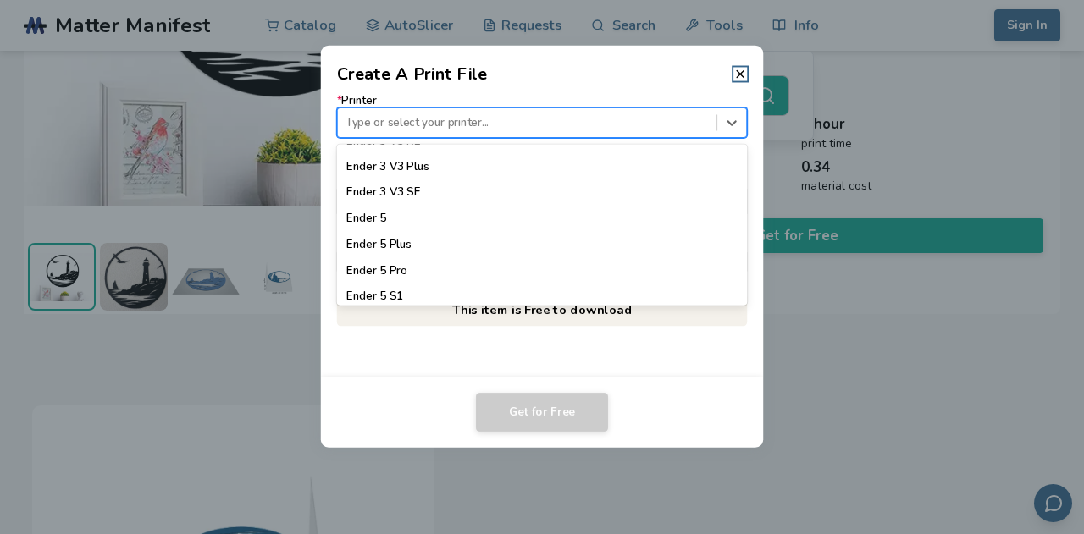
scroll to position [1185, 0]
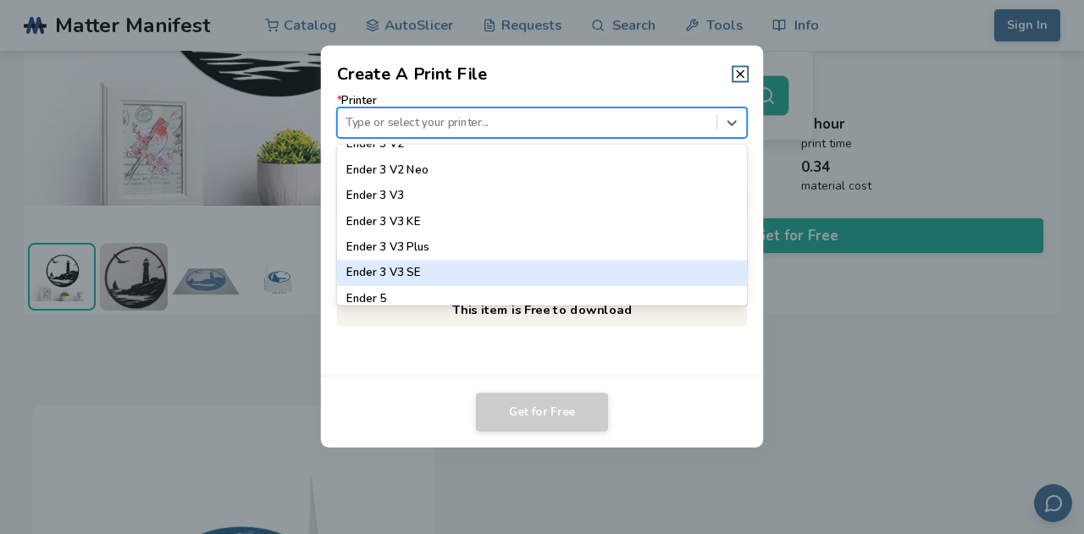
click at [427, 272] on div "Ender 3 V3 SE" at bounding box center [542, 273] width 411 height 25
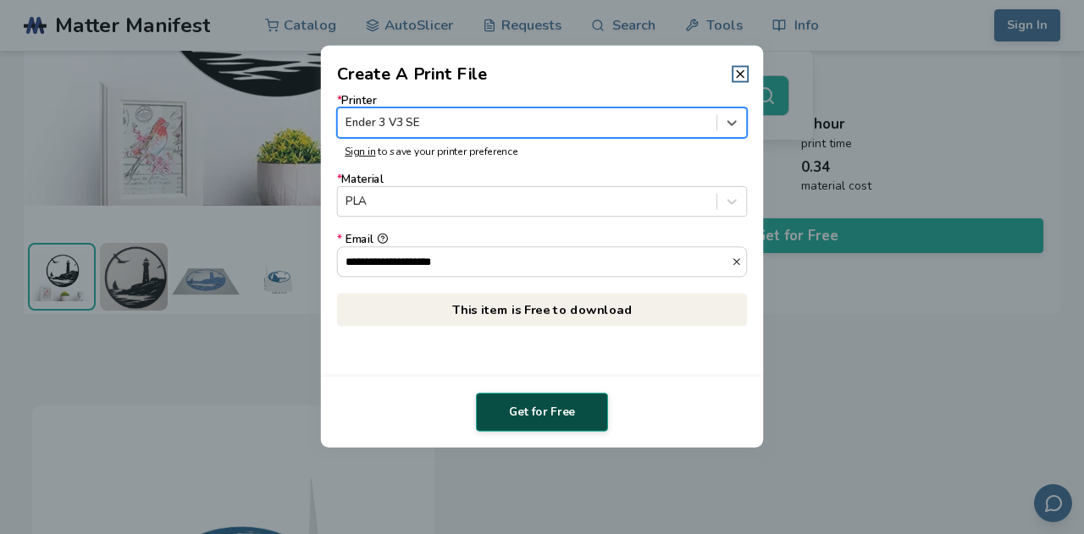
click at [545, 405] on button "Get for Free" at bounding box center [542, 412] width 132 height 39
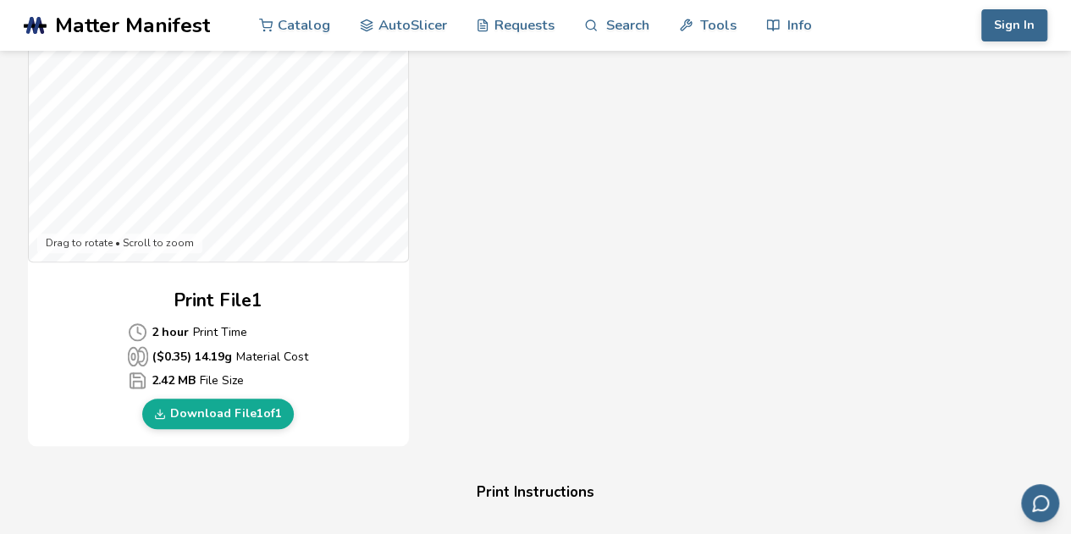
scroll to position [677, 0]
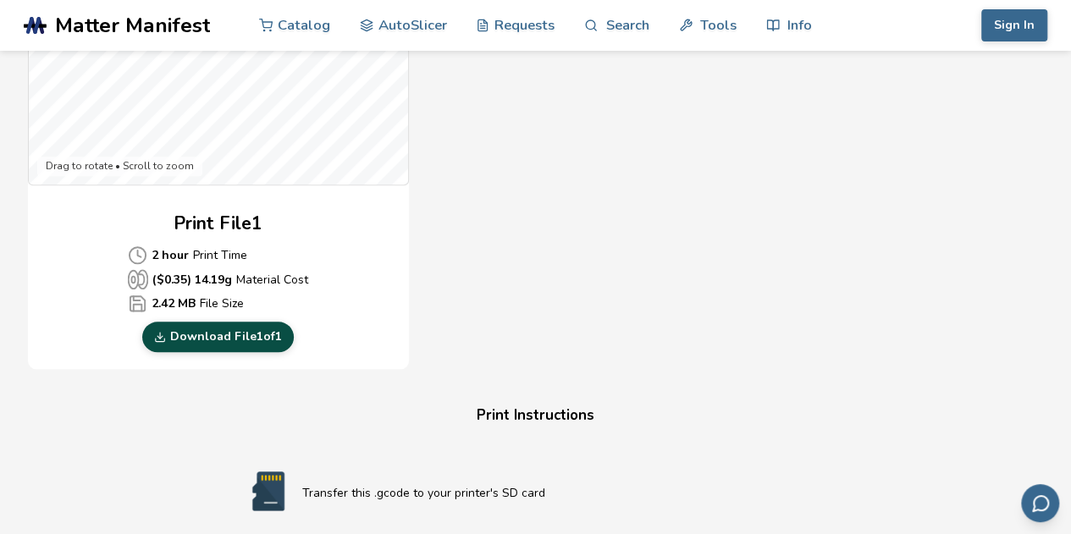
click at [246, 329] on link "Download File 1 of 1" at bounding box center [218, 337] width 152 height 30
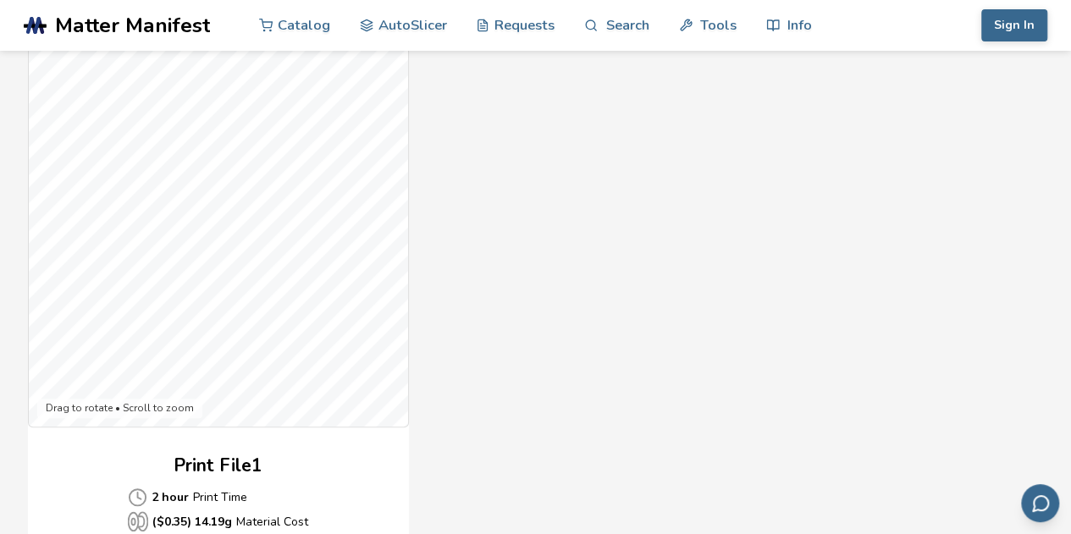
scroll to position [339, 0]
